Goal: Navigation & Orientation: Find specific page/section

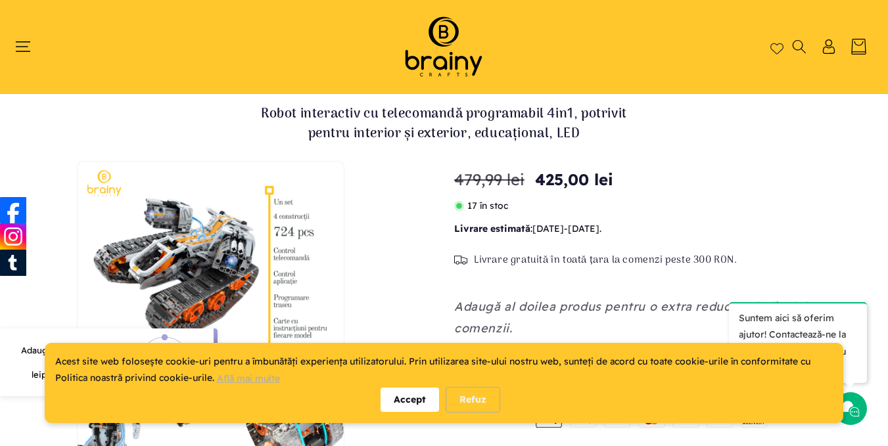
click at [13, 50] on header "Home Shop Kituri de construcție Roboți S.T.E.M. Accesorii S.T.E.M. Puzzle Cum c…" at bounding box center [444, 46] width 888 height 93
click at [22, 47] on icon "Meniu" at bounding box center [23, 46] width 16 height 11
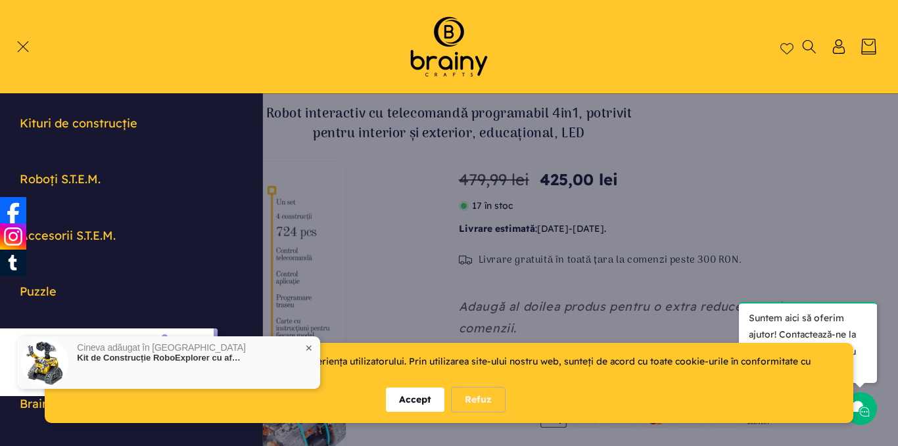
scroll to position [131, 0]
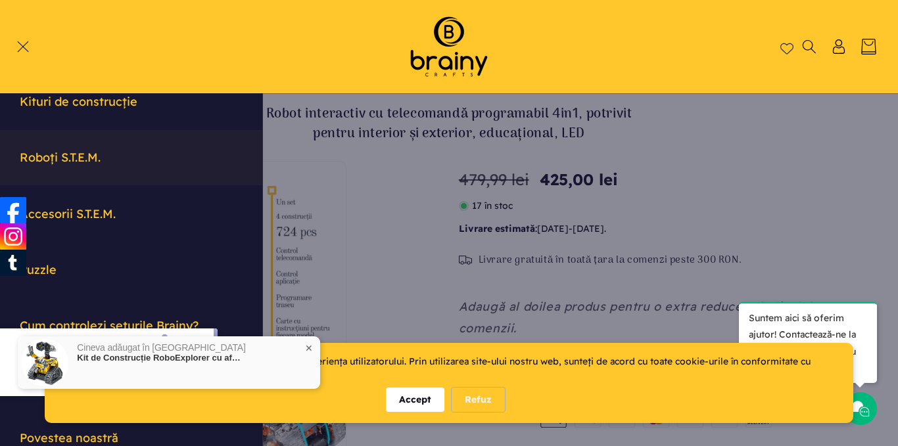
click at [125, 168] on link "Roboți S.T.E.M." at bounding box center [131, 157] width 262 height 55
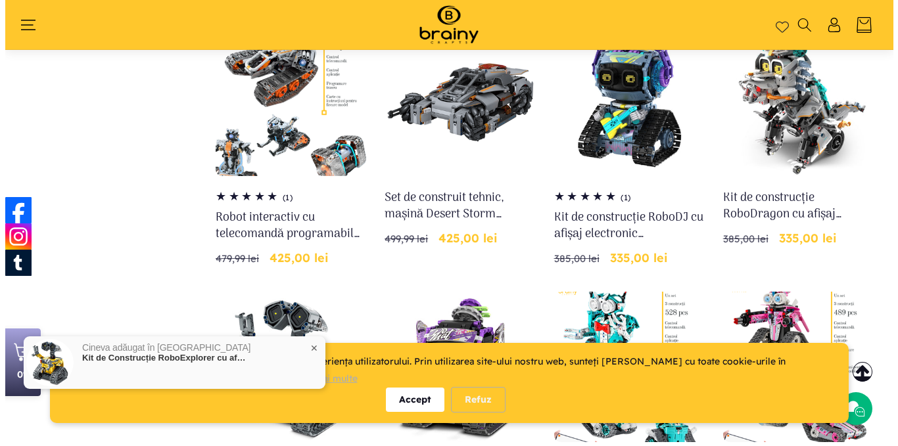
scroll to position [153, 0]
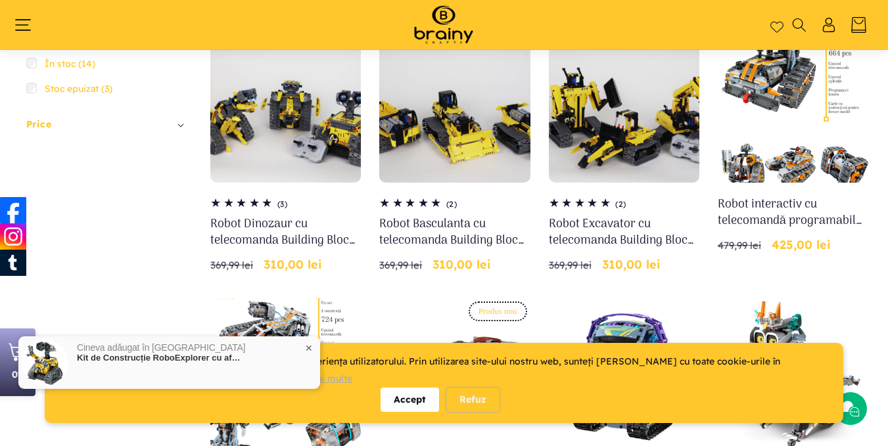
click at [22, 26] on icon "Meniu" at bounding box center [23, 25] width 16 height 16
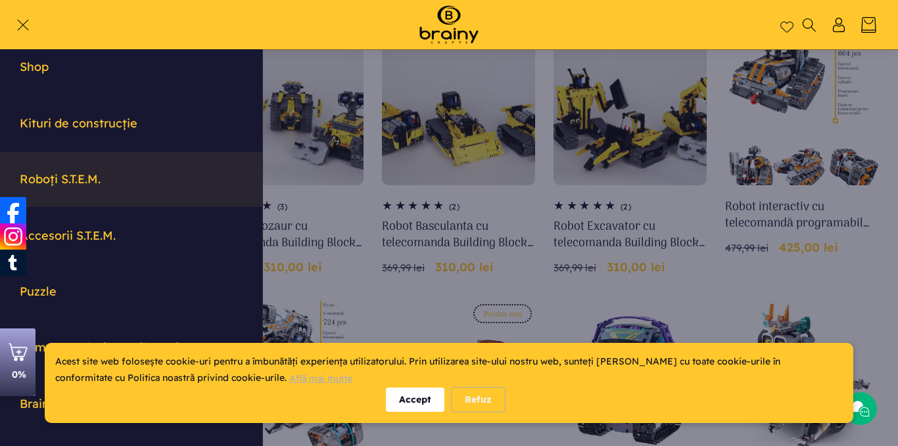
scroll to position [0, 0]
